Goal: Information Seeking & Learning: Understand process/instructions

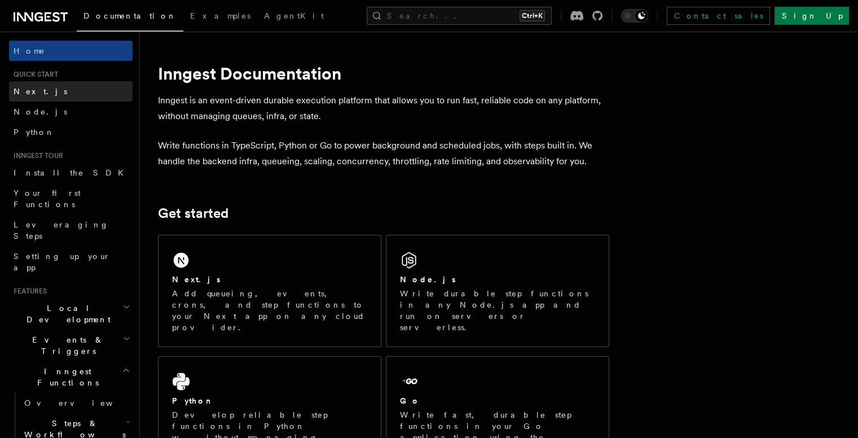
click at [47, 95] on link "Next.js" at bounding box center [71, 91] width 124 height 20
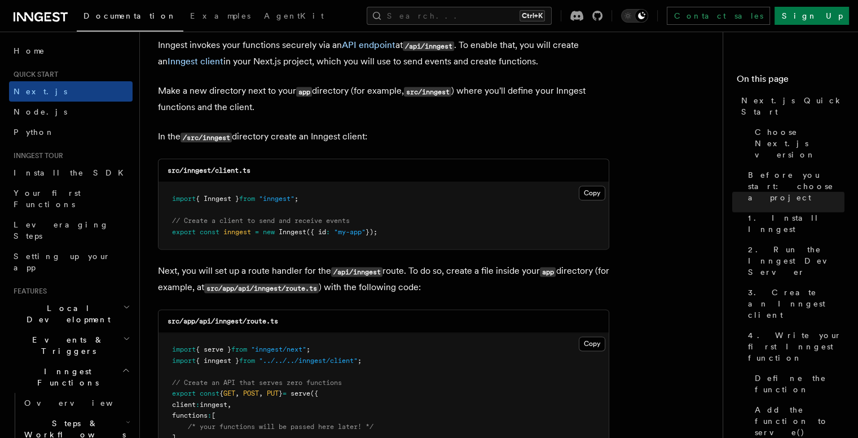
scroll to position [1376, 0]
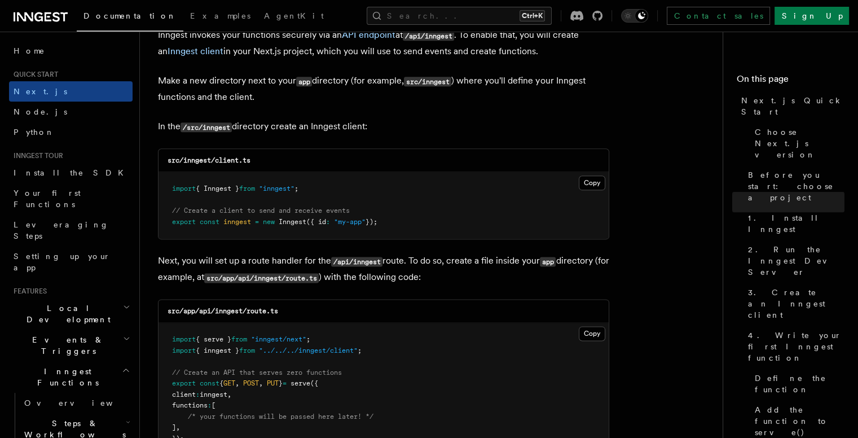
drag, startPoint x: 399, startPoint y: 217, endPoint x: 162, endPoint y: 188, distance: 238.2
click at [162, 188] on pre "import { Inngest } from "inngest" ; // Create a client to send and receive even…" at bounding box center [384, 205] width 450 height 67
copy code "import { Inngest } from "inngest" ; // Create a client to send and receive even…"
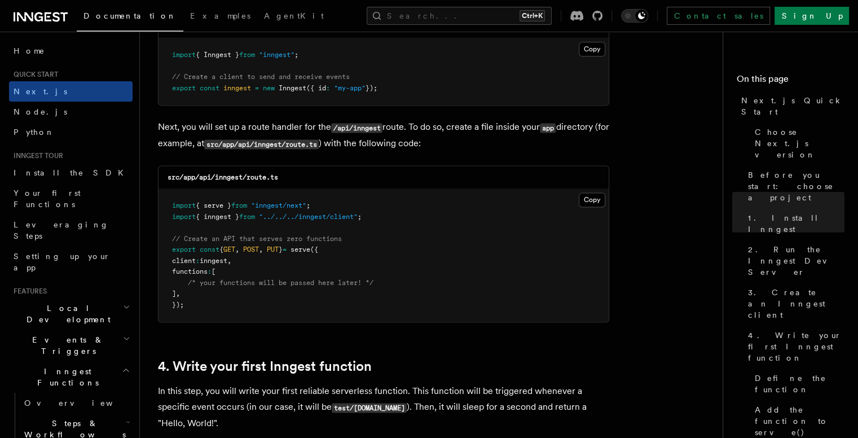
scroll to position [1510, 0]
click at [595, 195] on button "Copy Copied" at bounding box center [592, 199] width 27 height 15
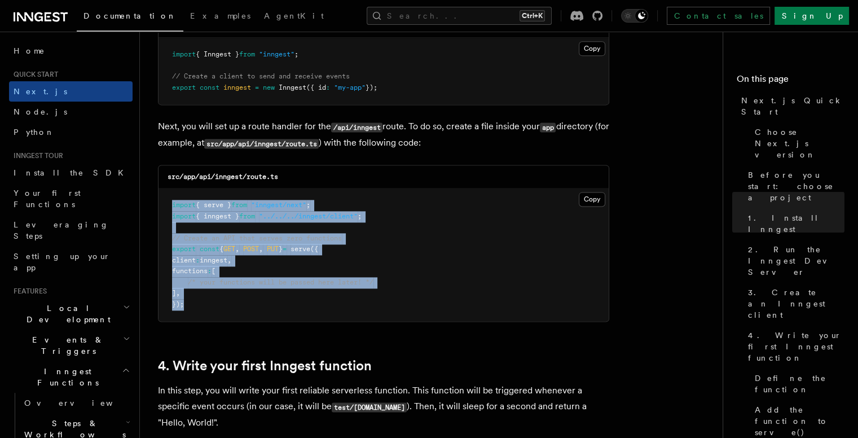
drag, startPoint x: 196, startPoint y: 311, endPoint x: 169, endPoint y: 208, distance: 106.9
click at [169, 208] on pre "import { serve } from "inngest/next" ; import { inngest } from "../../../innges…" at bounding box center [384, 254] width 450 height 133
copy code "import { serve } from "inngest/next" ; import { inngest } from "../../../innges…"
